Goal: Task Accomplishment & Management: Use online tool/utility

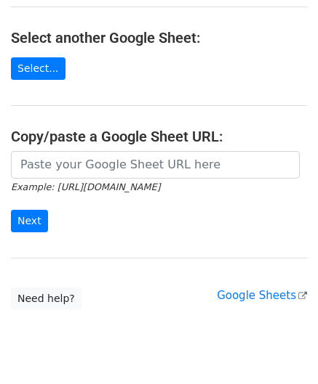
scroll to position [190, 0]
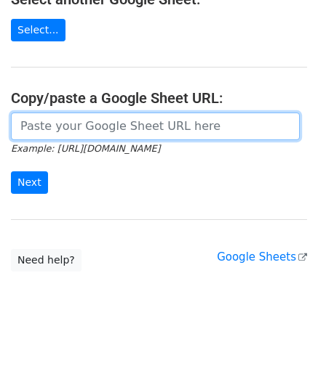
click at [50, 132] on input "url" at bounding box center [155, 127] width 288 height 28
paste input "[URL][DOMAIN_NAME]"
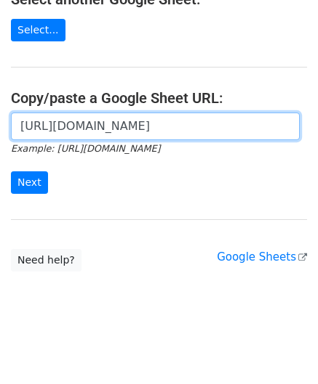
scroll to position [0, 323]
type input "[URL][DOMAIN_NAME]"
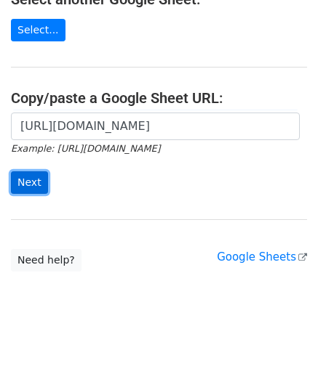
scroll to position [0, 0]
click at [36, 177] on input "Next" at bounding box center [29, 182] width 37 height 23
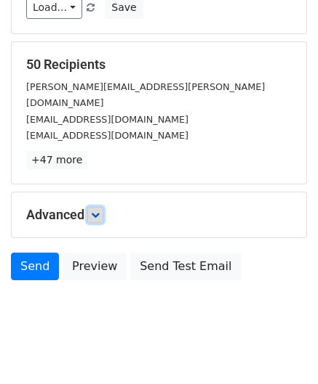
click at [97, 211] on icon at bounding box center [95, 215] width 9 height 9
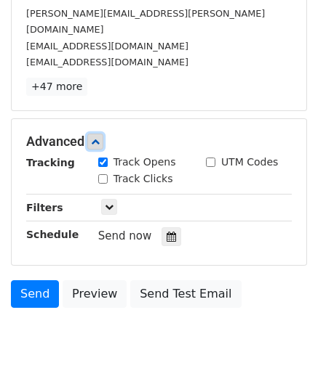
scroll to position [266, 0]
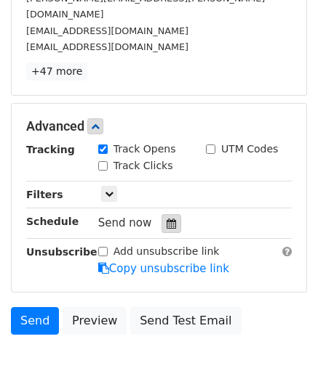
click at [167, 219] on icon at bounding box center [170, 224] width 9 height 10
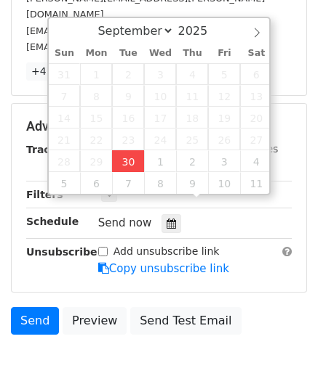
type input "2025-09-30 14:17"
type input "02"
type input "17"
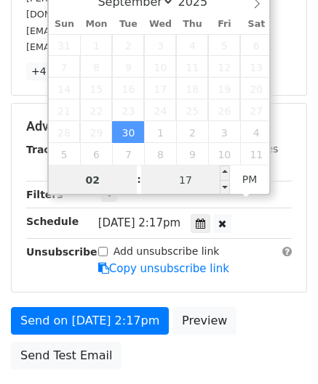
paste input "4"
type input "4"
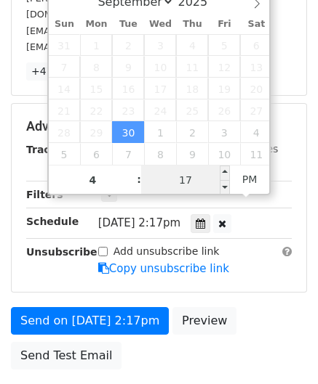
type input "2025-09-30 16:17"
type input "04"
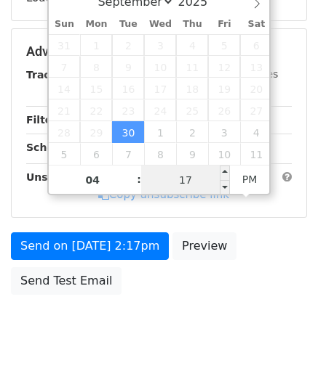
click at [187, 180] on input "17" at bounding box center [185, 180] width 89 height 29
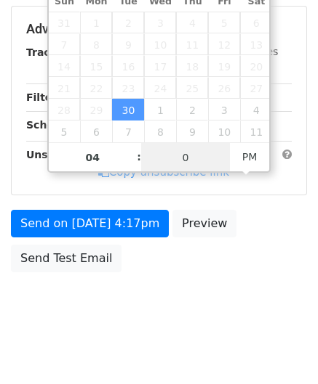
scroll to position [353, 0]
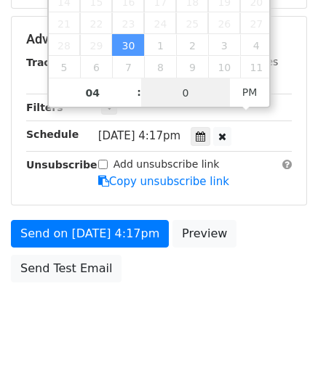
type input "00"
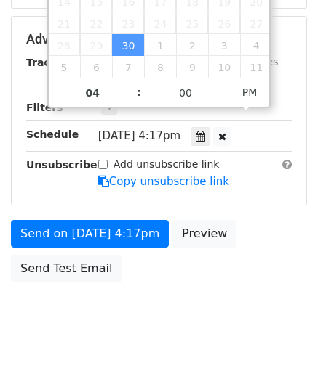
type input "2025-09-30 16:00"
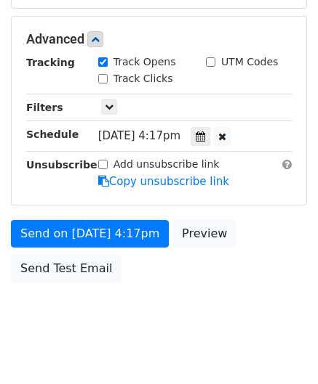
click at [247, 264] on div "Send on Sep 30 at 4:17pm Preview Send Test Email" at bounding box center [159, 255] width 318 height 70
